Goal: Information Seeking & Learning: Learn about a topic

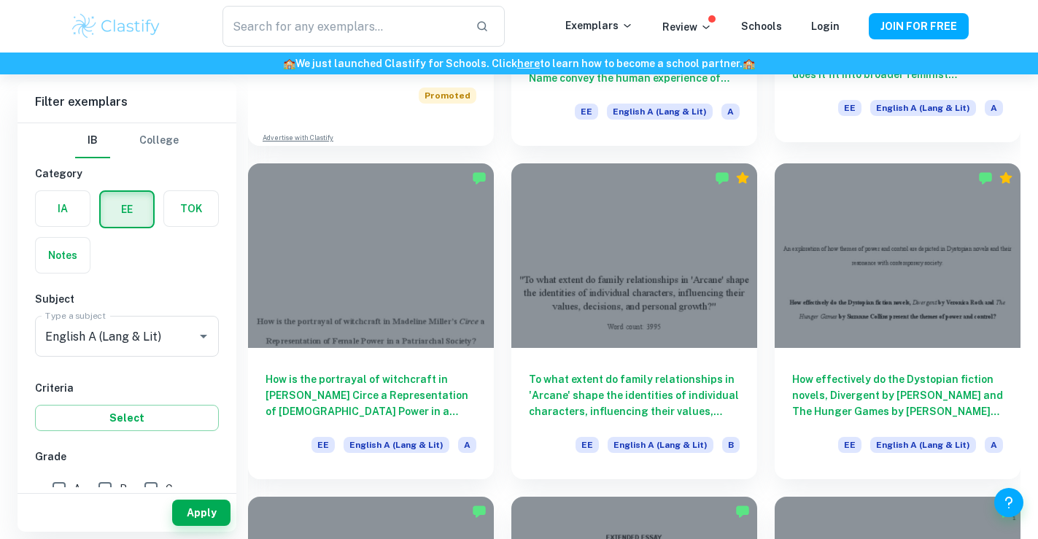
scroll to position [1240, 0]
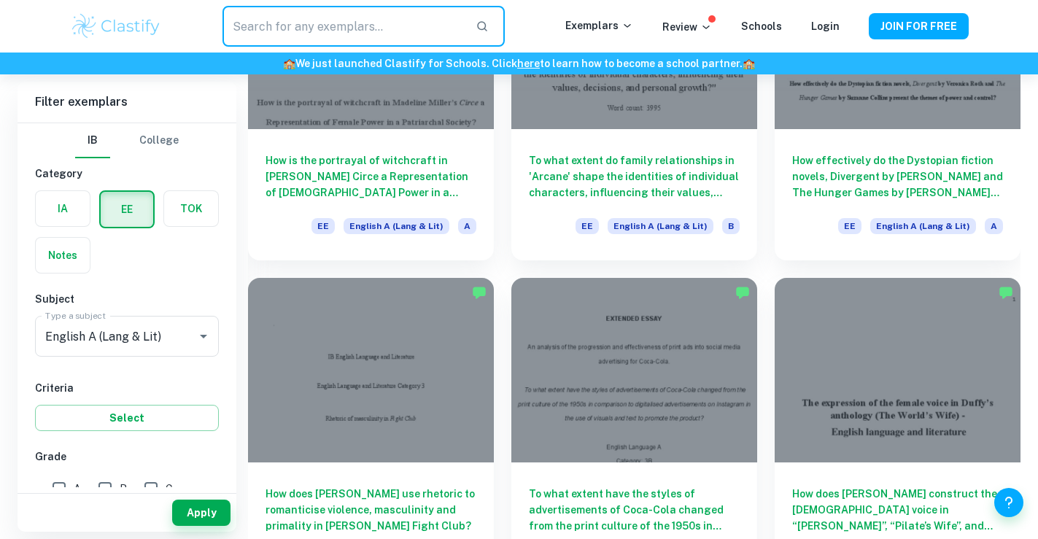
click at [454, 28] on input "text" at bounding box center [342, 26] width 241 height 41
type input "blonde"
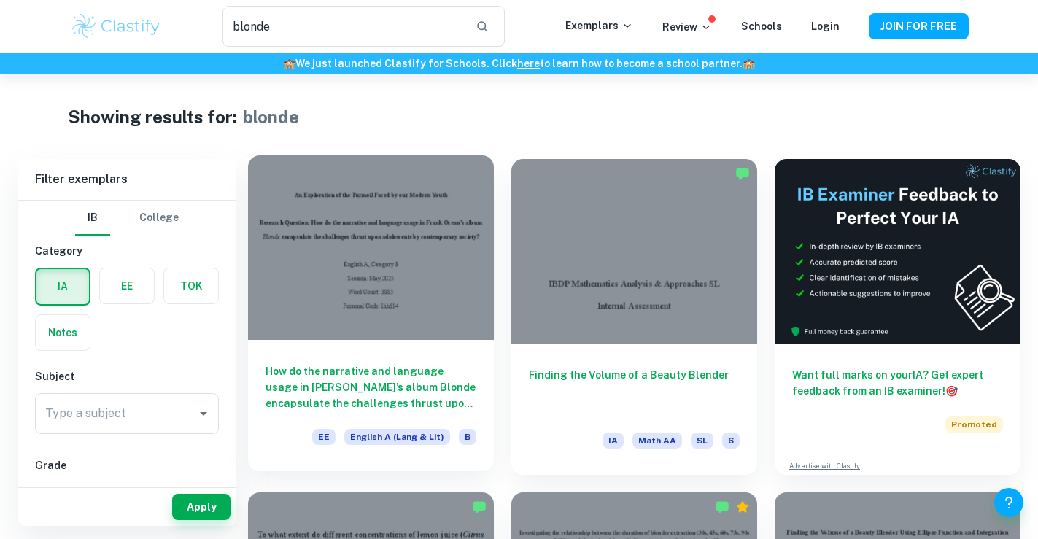
click at [411, 194] on div at bounding box center [371, 247] width 246 height 185
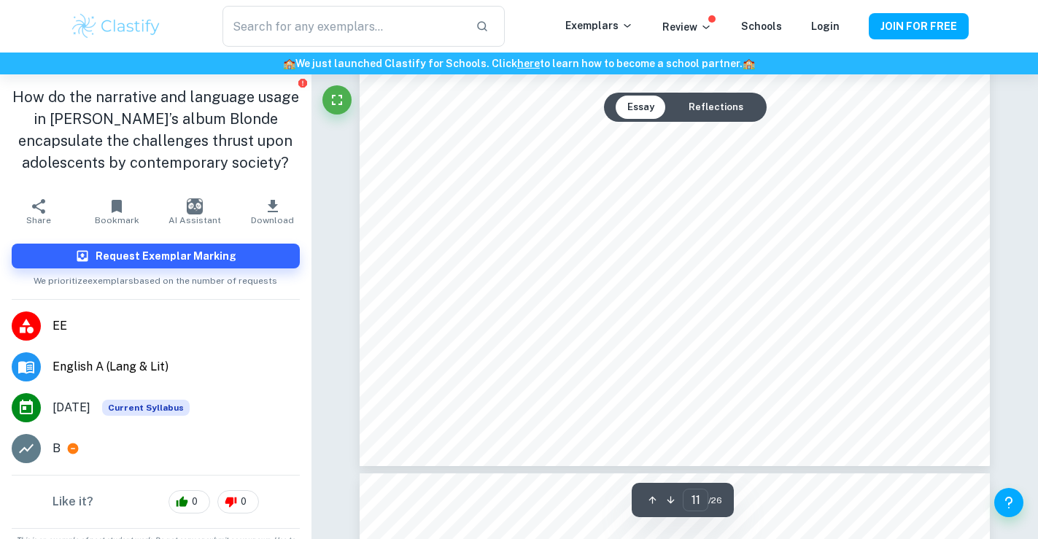
scroll to position [9337, 0]
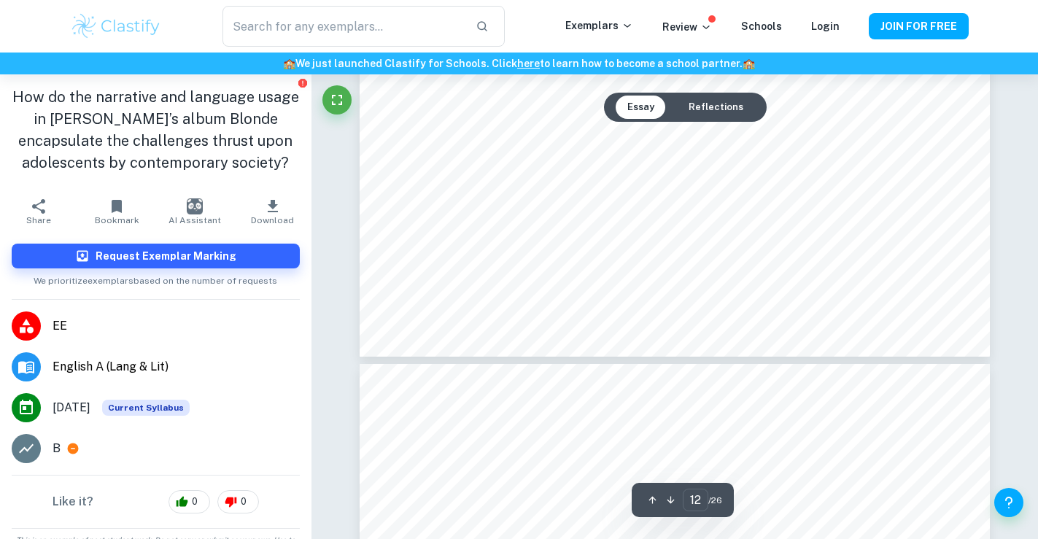
type input "11"
